Goal: Book appointment/travel/reservation

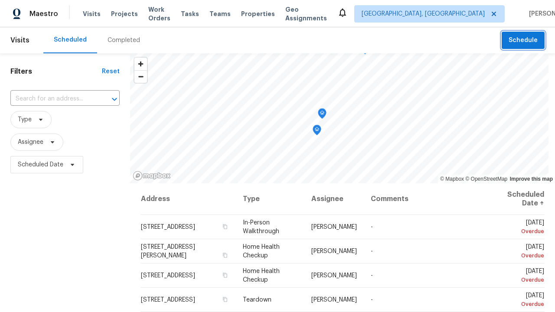
click at [518, 40] on span "Schedule" at bounding box center [523, 40] width 29 height 11
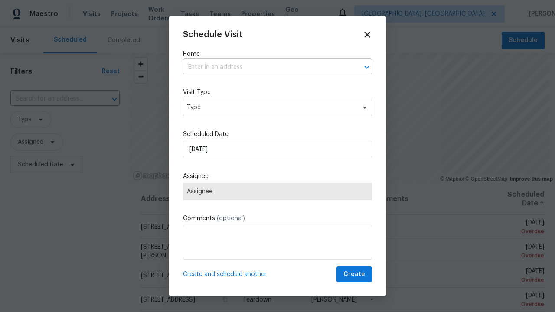
click at [262, 67] on input "text" at bounding box center [265, 67] width 165 height 13
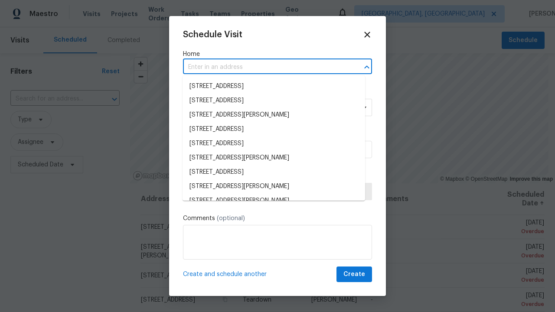
click at [271, 86] on li "[STREET_ADDRESS]" at bounding box center [274, 86] width 183 height 14
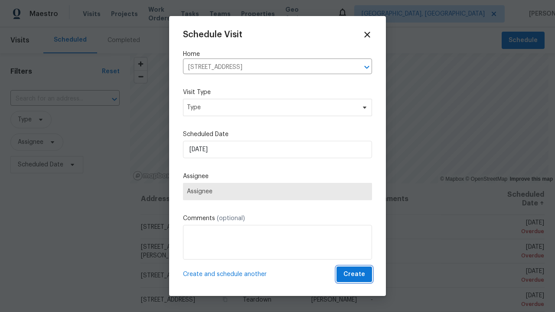
click at [349, 273] on span "Create" at bounding box center [355, 274] width 22 height 11
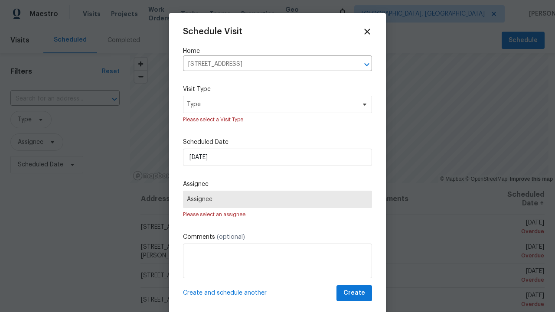
click at [228, 206] on span "Assignee" at bounding box center [277, 199] width 189 height 17
drag, startPoint x: 259, startPoint y: 218, endPoint x: 174, endPoint y: 217, distance: 85.1
click at [174, 217] on div "Schedule Visit Home [STREET_ADDRESS] ​ Visit Type Type Please select a Visit Ty…" at bounding box center [277, 164] width 217 height 302
click at [268, 119] on div "Please select a Visit Type" at bounding box center [277, 119] width 189 height 9
drag, startPoint x: 274, startPoint y: 120, endPoint x: 176, endPoint y: 119, distance: 98.5
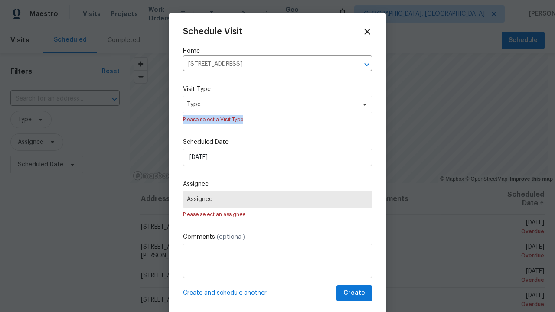
click at [176, 119] on div "Schedule Visit Home [STREET_ADDRESS] ​ Visit Type Type Please select a Visit Ty…" at bounding box center [277, 164] width 217 height 302
copy div "Please select a Visit Type"
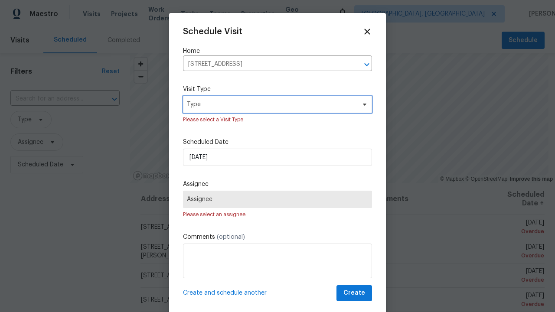
click at [248, 105] on span "Type" at bounding box center [271, 104] width 169 height 9
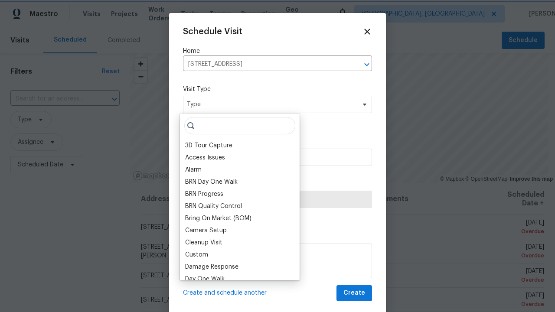
click at [321, 132] on div "Schedule Visit Home [STREET_ADDRESS] ​ Visit Type Type Please select a Visit Ty…" at bounding box center [277, 164] width 189 height 275
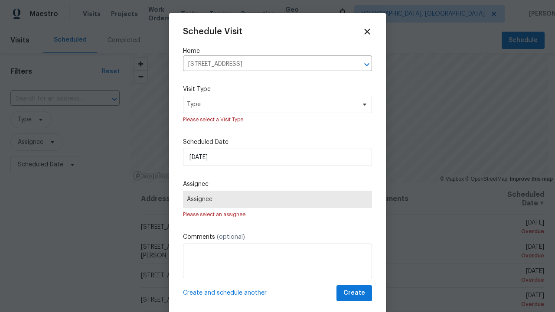
drag, startPoint x: 245, startPoint y: 220, endPoint x: 254, endPoint y: 217, distance: 9.5
click at [245, 220] on div "Schedule Visit Home [STREET_ADDRESS] ​ Visit Type Type Please select a Visit Ty…" at bounding box center [277, 164] width 189 height 275
drag, startPoint x: 256, startPoint y: 215, endPoint x: 174, endPoint y: 207, distance: 83.3
click at [174, 207] on div "Schedule Visit Home [STREET_ADDRESS] ​ Visit Type Type Please select a Visit Ty…" at bounding box center [277, 164] width 217 height 302
click at [245, 229] on div "Schedule Visit Home [STREET_ADDRESS] ​ Visit Type Type Please select a Visit Ty…" at bounding box center [277, 164] width 189 height 275
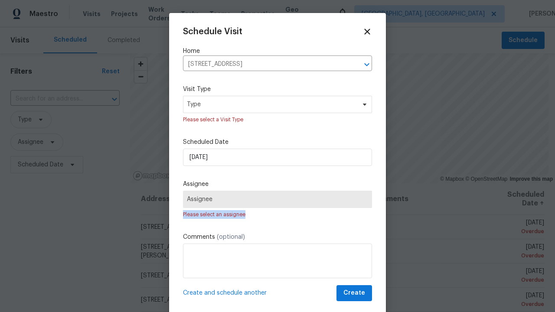
drag, startPoint x: 243, startPoint y: 216, endPoint x: 173, endPoint y: 211, distance: 70.4
click at [173, 211] on div "Schedule Visit Home [STREET_ADDRESS] ​ Visit Type Type Please select a Visit Ty…" at bounding box center [277, 164] width 217 height 302
copy div "Please select an assignee"
